Goal: Transaction & Acquisition: Subscribe to service/newsletter

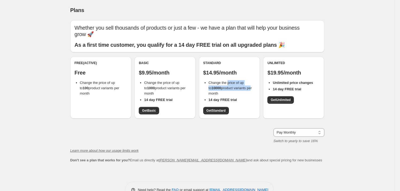
drag, startPoint x: 229, startPoint y: 83, endPoint x: 248, endPoint y: 90, distance: 20.1
click at [248, 90] on span "Change the price of up to 10000 product variants per month" at bounding box center [230, 88] width 43 height 15
drag, startPoint x: 209, startPoint y: 88, endPoint x: 253, endPoint y: 88, distance: 44.1
click at [253, 88] on ul "Change the price of up to 10000 product variants per month 14 day FREE trial" at bounding box center [229, 91] width 52 height 22
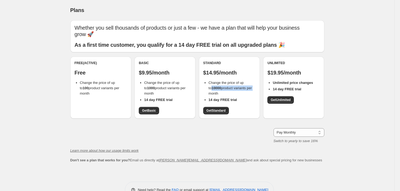
click at [253, 88] on li "Change the price of up to 10000 product variants per month" at bounding box center [232, 88] width 47 height 16
click at [335, 129] on div "Plans. This page is ready Plans Whether you sell thousands of products or just …" at bounding box center [197, 103] width 394 height 206
click at [229, 156] on div "Learn more about how our usage limits work Don't see a plan that works for you?…" at bounding box center [197, 155] width 254 height 15
